Goal: Information Seeking & Learning: Learn about a topic

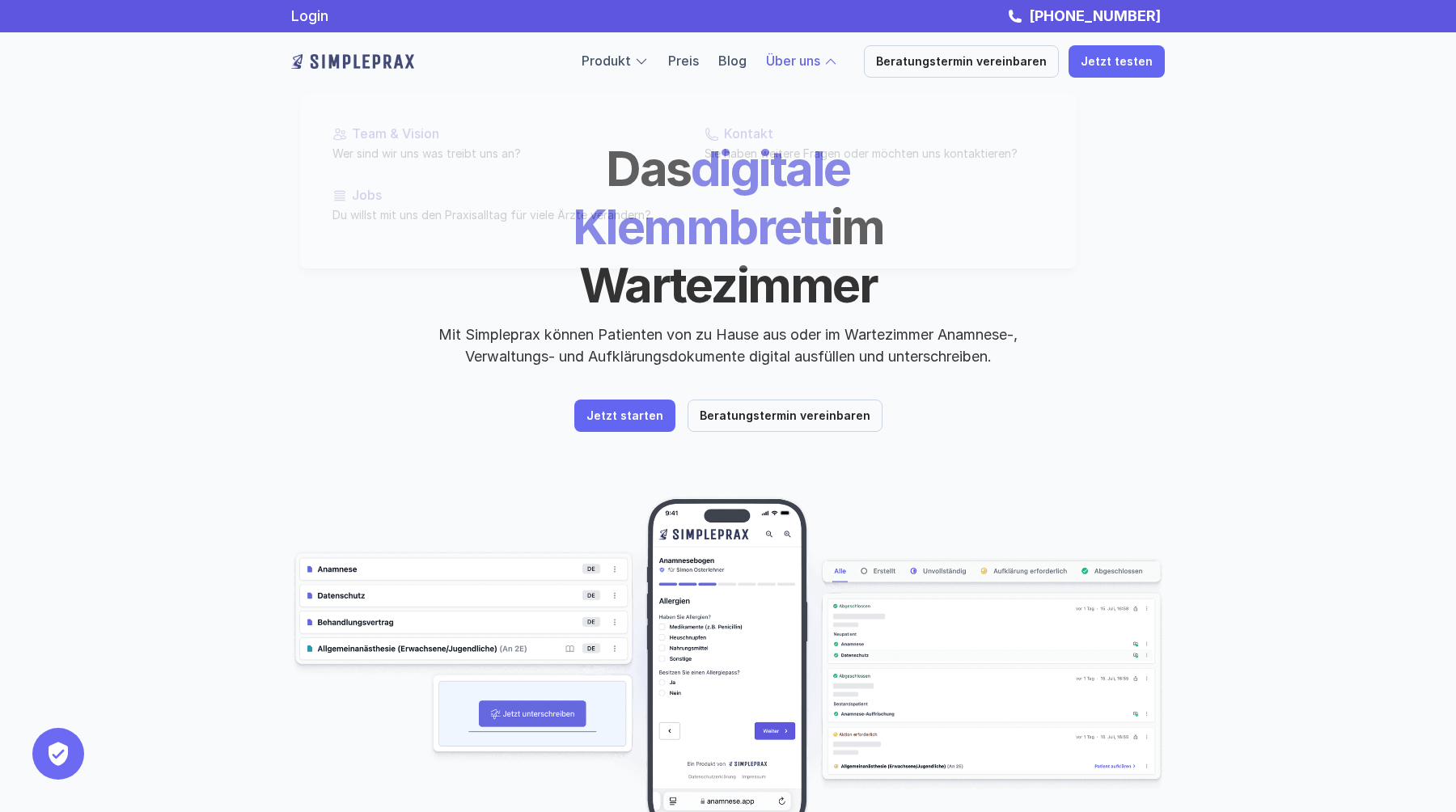
click at [813, 51] on p "Über uns" at bounding box center [793, 61] width 54 height 21
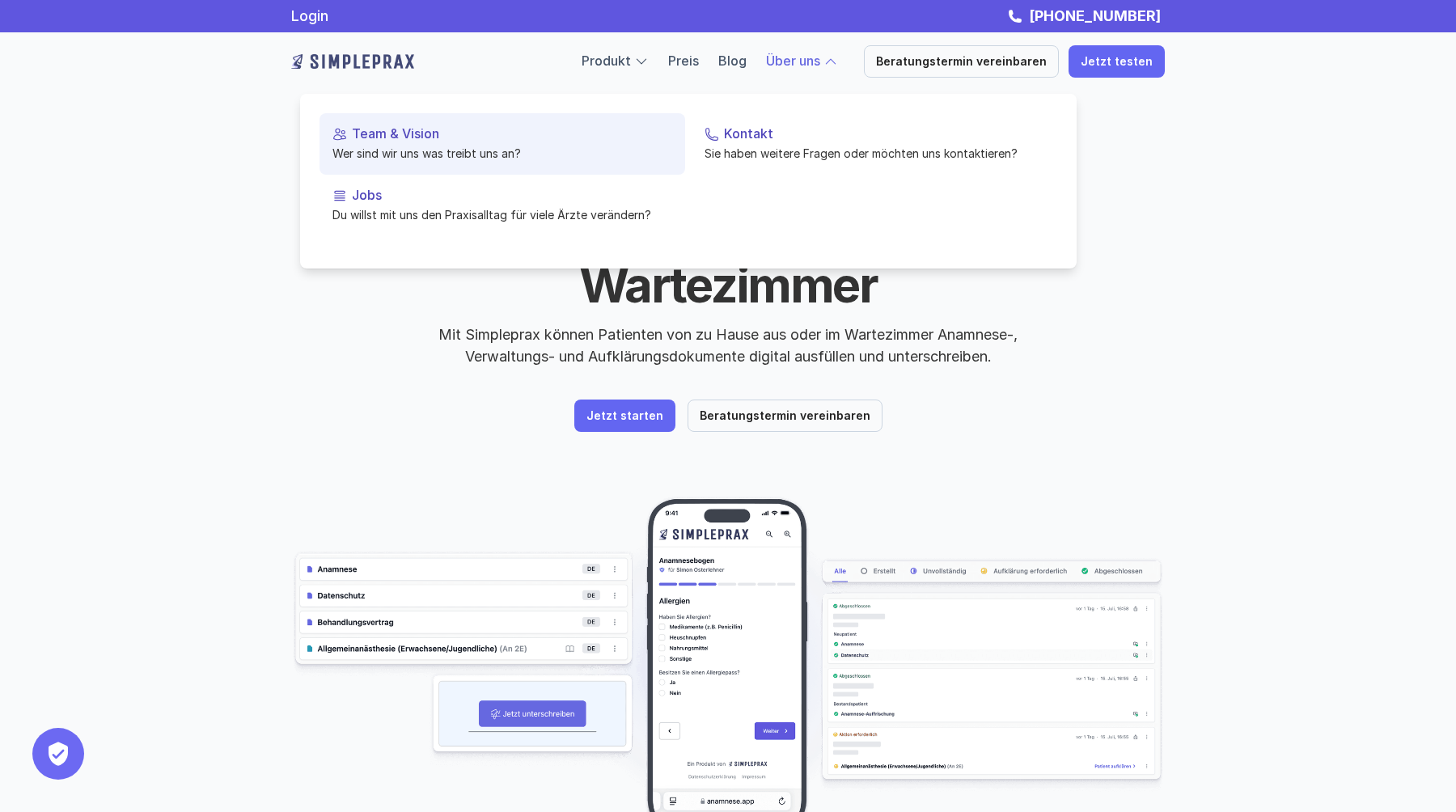
click at [412, 140] on p "Team & Vision" at bounding box center [511, 134] width 320 height 15
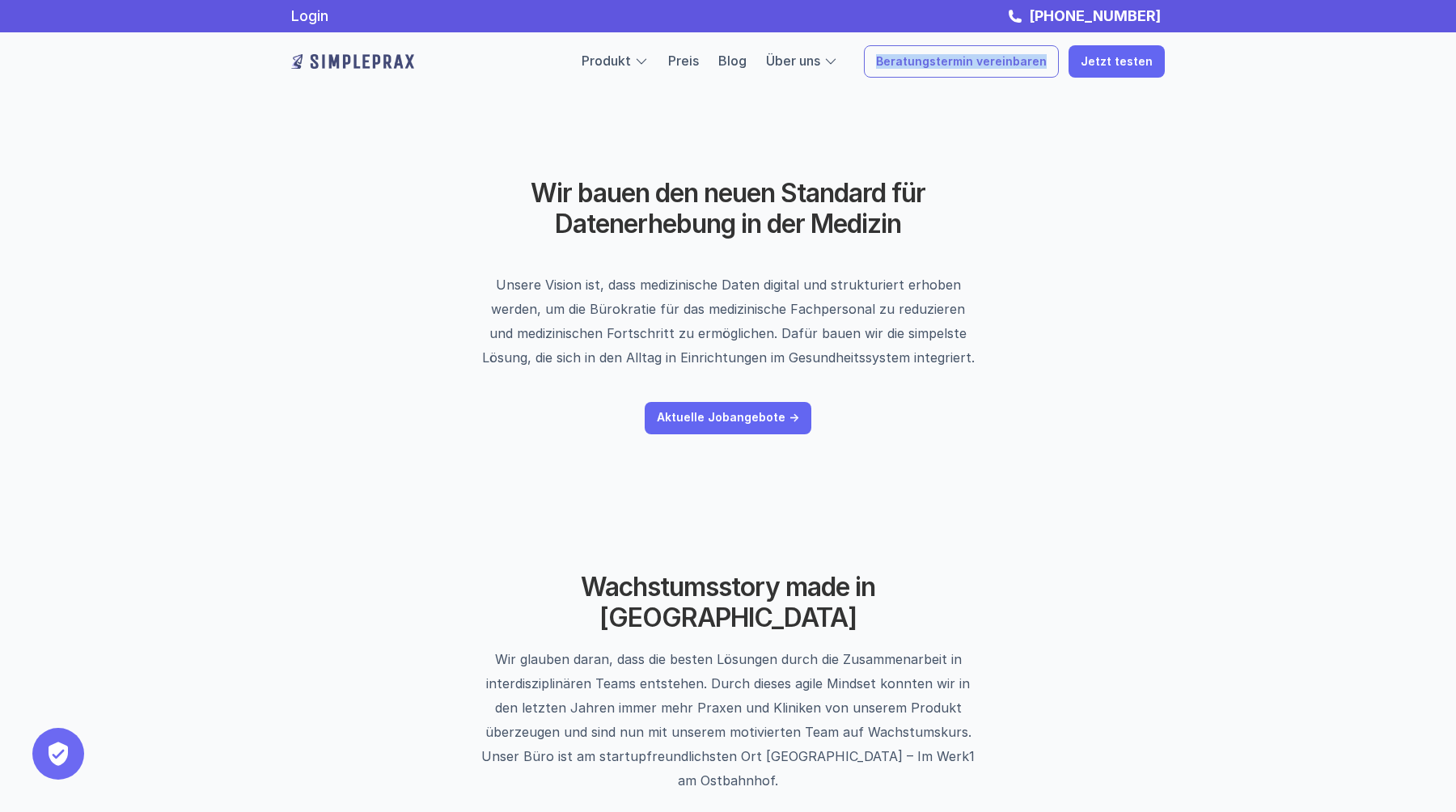
copy p "Beratungstermin vereinbaren"
drag, startPoint x: 873, startPoint y: 61, endPoint x: 1055, endPoint y: 56, distance: 182.1
click at [1055, 56] on div "Produkt Preis Blog Über uns Beratungstermin vereinbaren Jetzt testen" at bounding box center [873, 61] width 583 height 32
drag, startPoint x: 994, startPoint y: 14, endPoint x: 1165, endPoint y: 16, distance: 171.0
click at [1165, 16] on div "Login +49 89 54196861" at bounding box center [728, 16] width 971 height 18
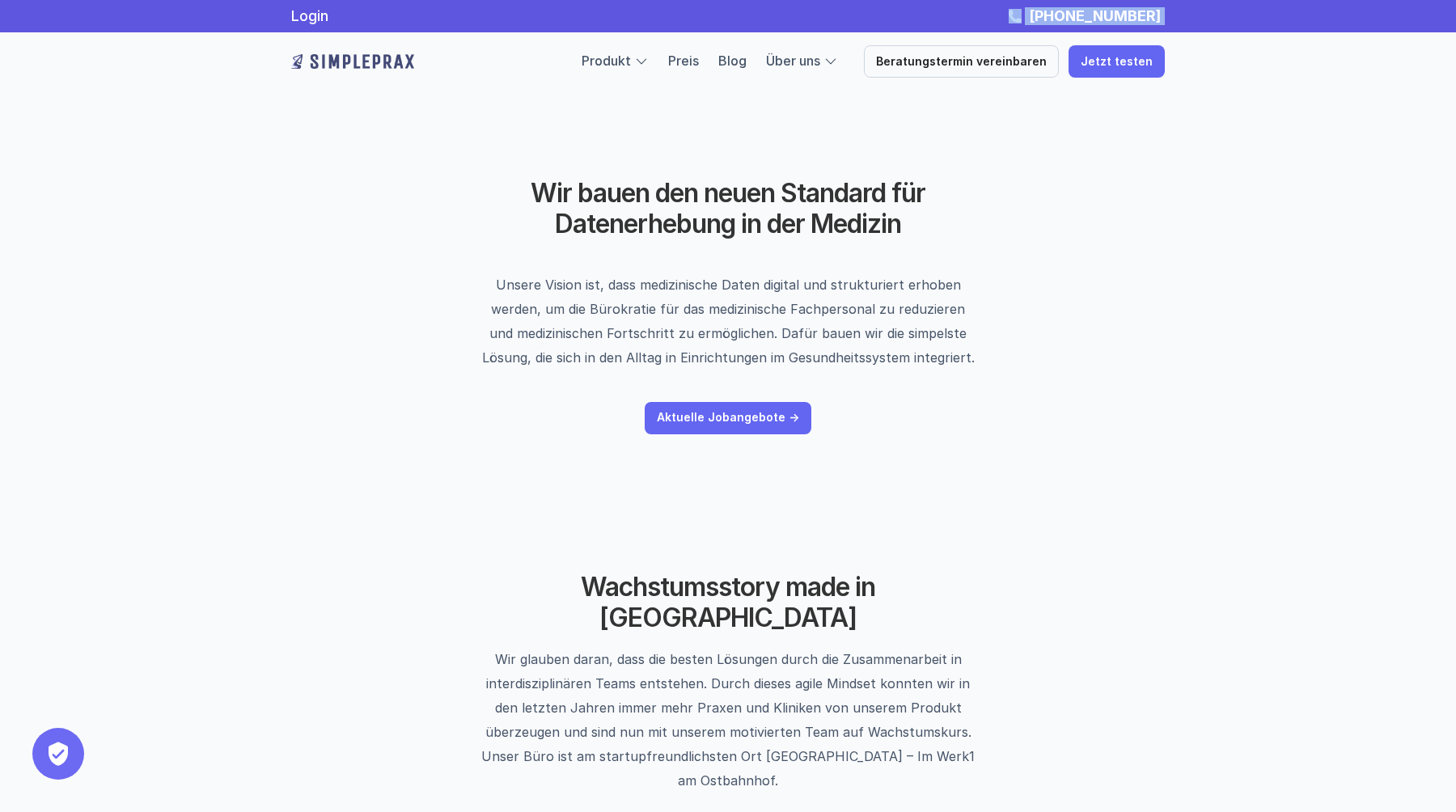
copy div "[PHONE_NUMBER]"
click at [303, 15] on link "Login" at bounding box center [310, 16] width 37 height 17
click at [396, 66] on img at bounding box center [353, 61] width 123 height 26
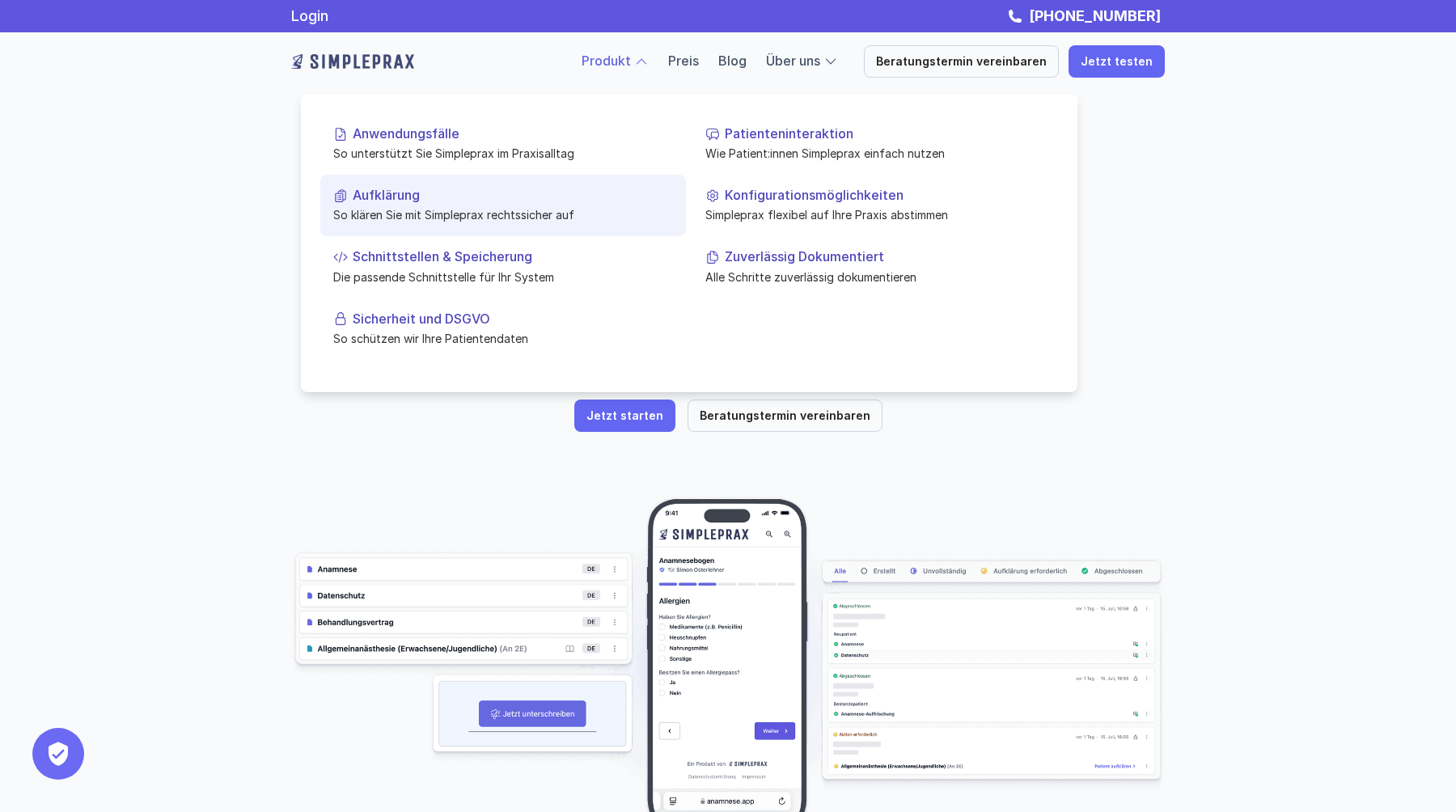
click at [495, 208] on p "So klären Sie mit Simpleprax rechtssicher auf" at bounding box center [502, 215] width 340 height 17
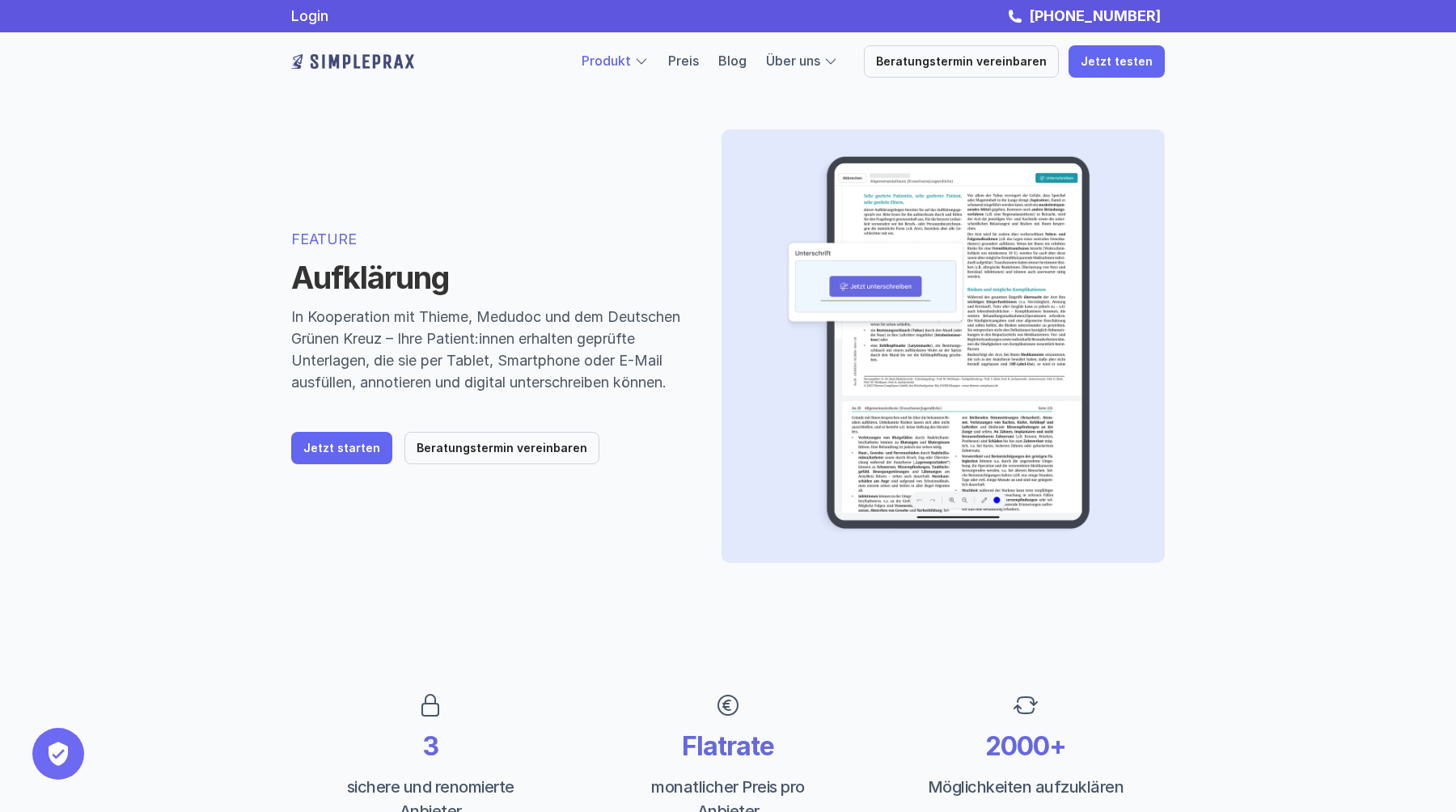
click at [631, 63] on link "Produkt" at bounding box center [606, 60] width 50 height 16
click at [631, 59] on link "Produkt" at bounding box center [606, 60] width 50 height 16
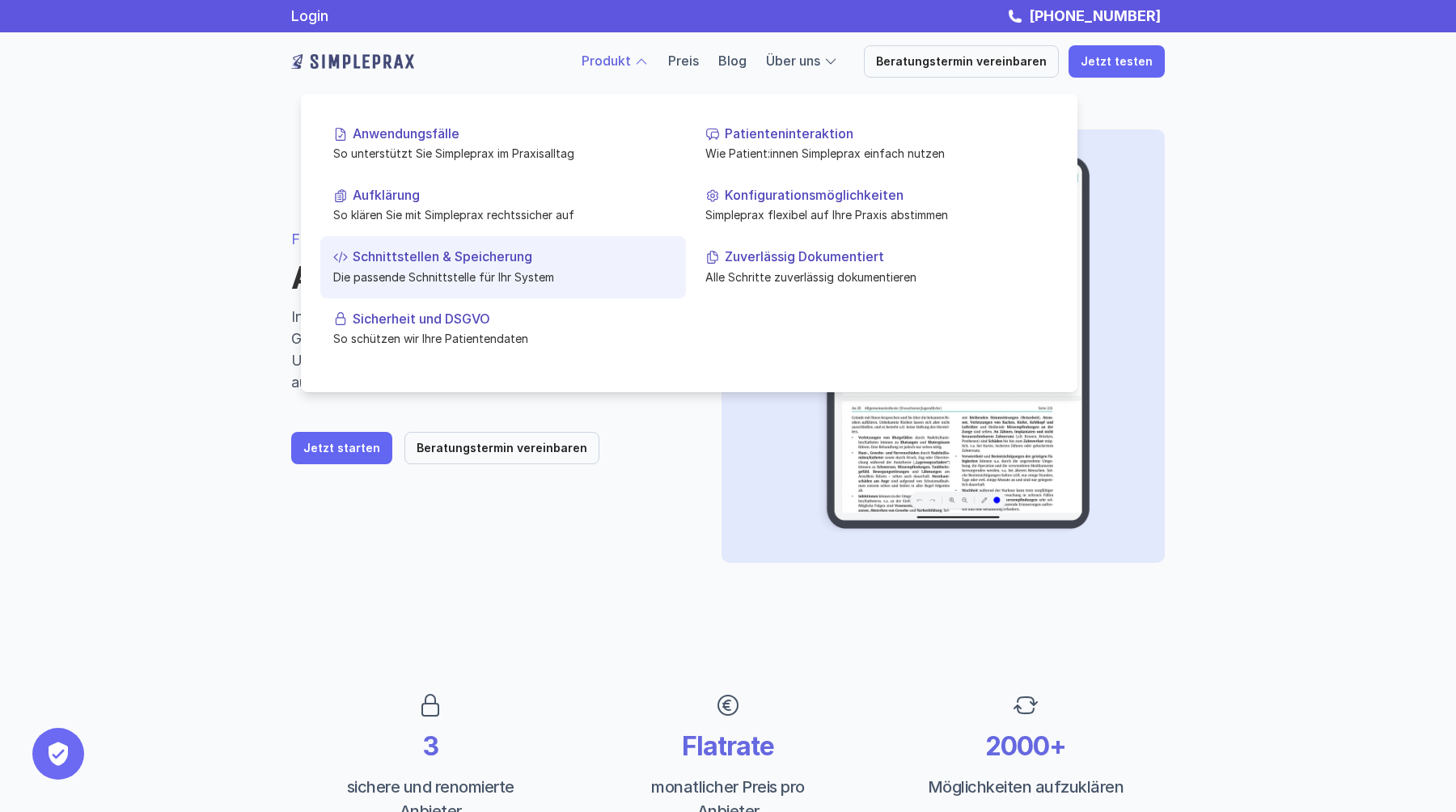
click at [445, 280] on p "Die passende Schnittstelle für Ihr System" at bounding box center [502, 276] width 340 height 17
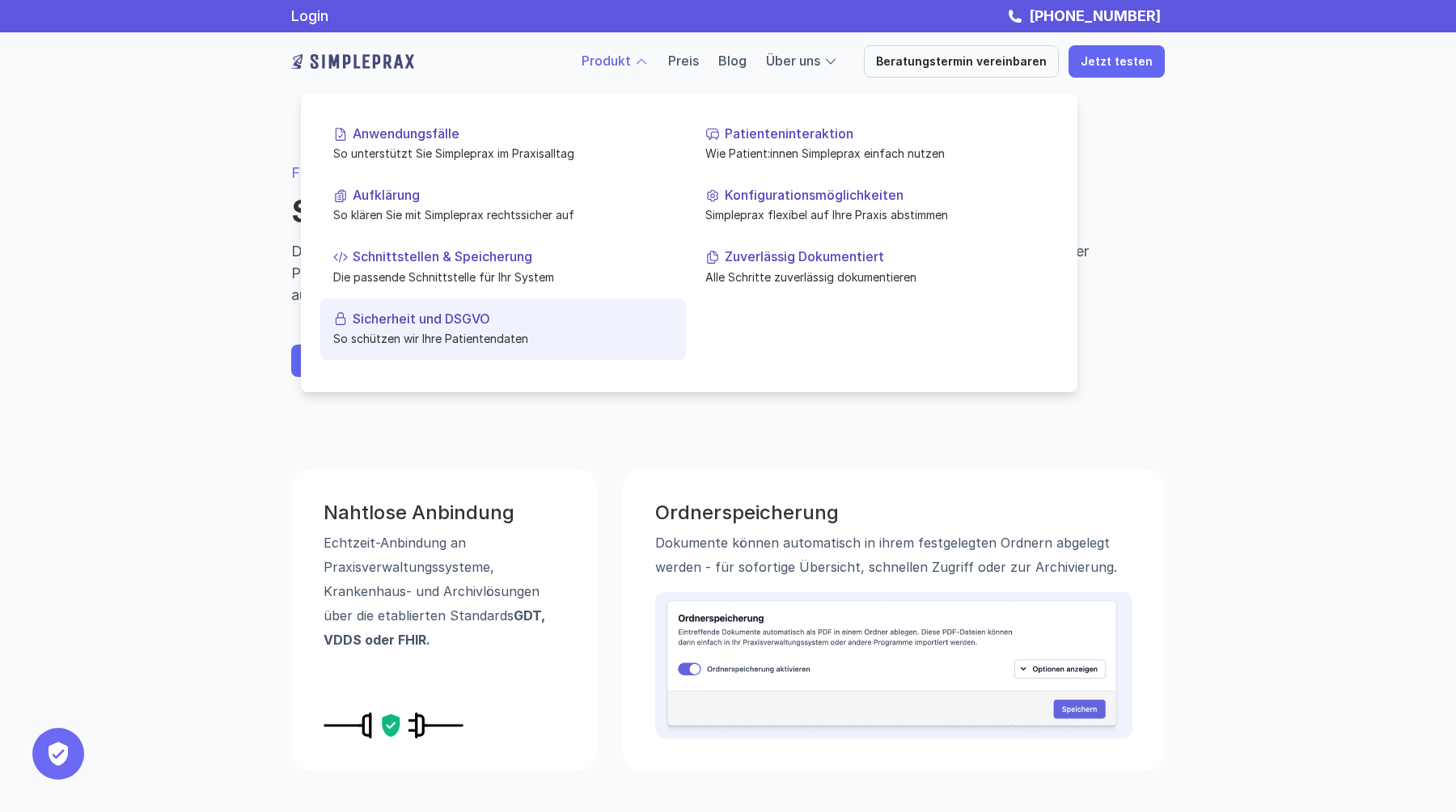
click at [489, 309] on link "Sicherheit und DSGVO So schützen wir Ihre Patientendaten" at bounding box center [503, 328] width 366 height 61
